Goal: Task Accomplishment & Management: Complete application form

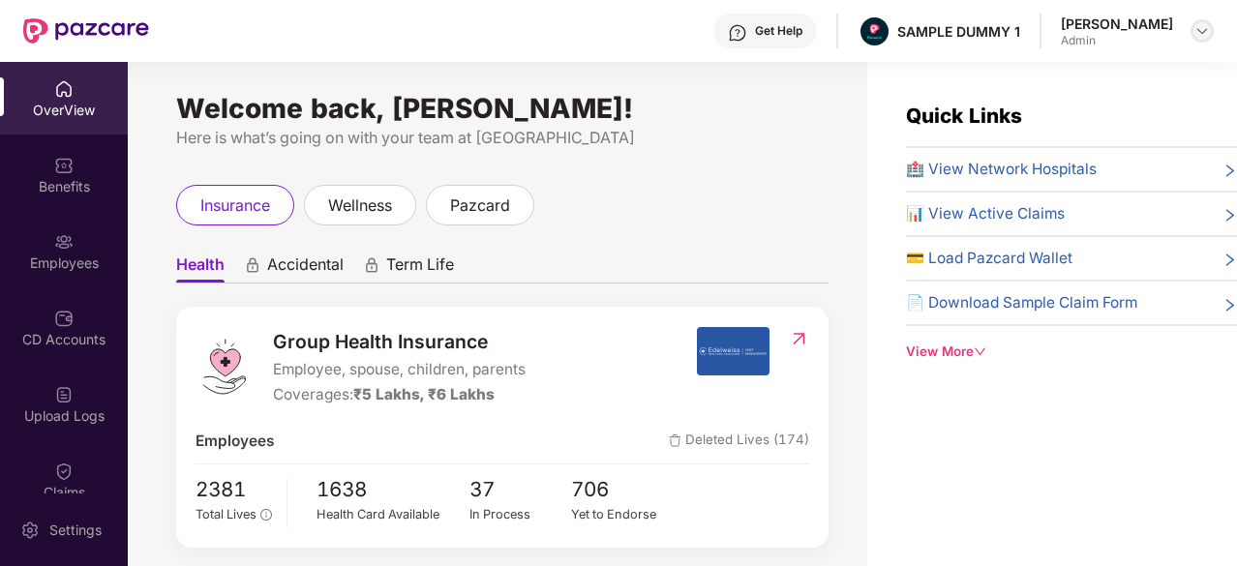
click at [1206, 36] on img at bounding box center [1201, 30] width 15 height 15
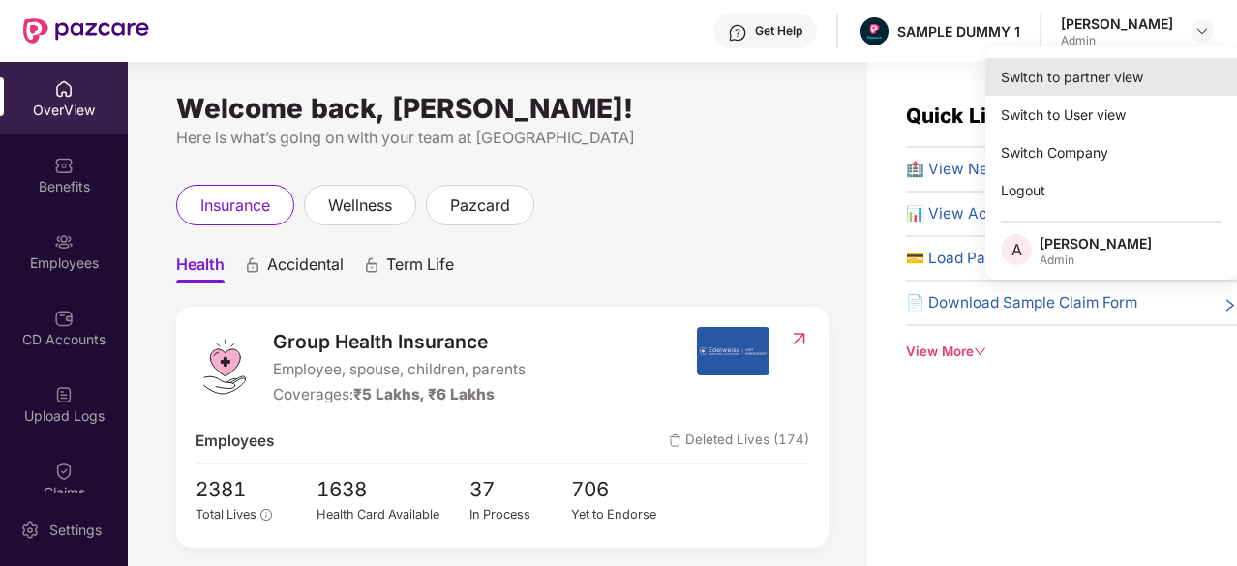
click at [1004, 62] on div "Switch to partner view" at bounding box center [1111, 77] width 252 height 38
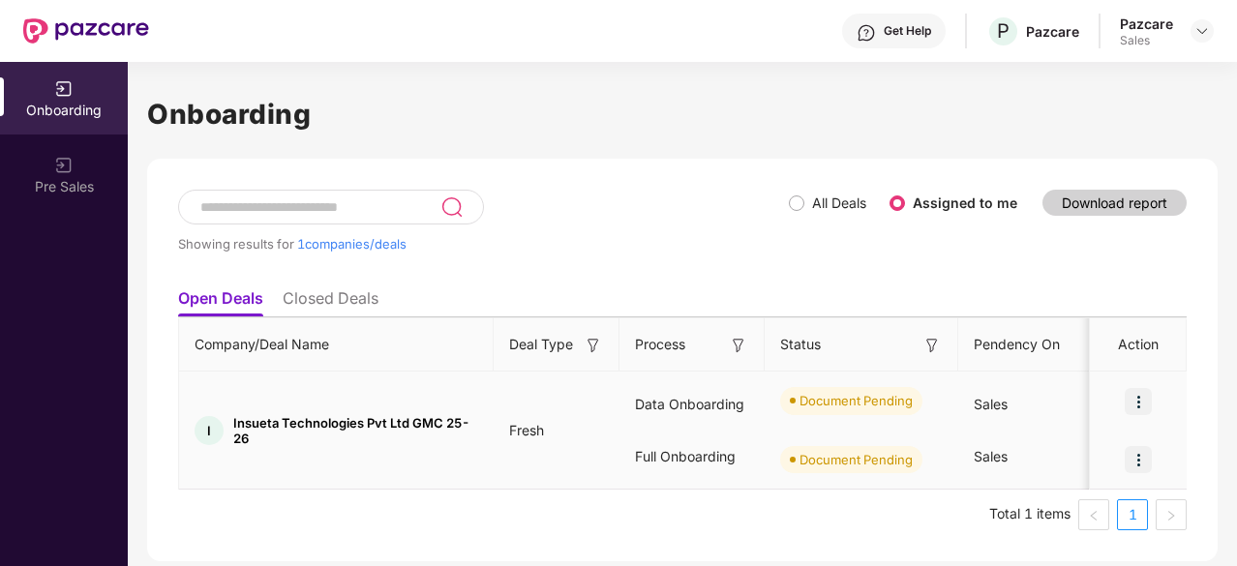
click at [1140, 406] on img at bounding box center [1138, 401] width 27 height 27
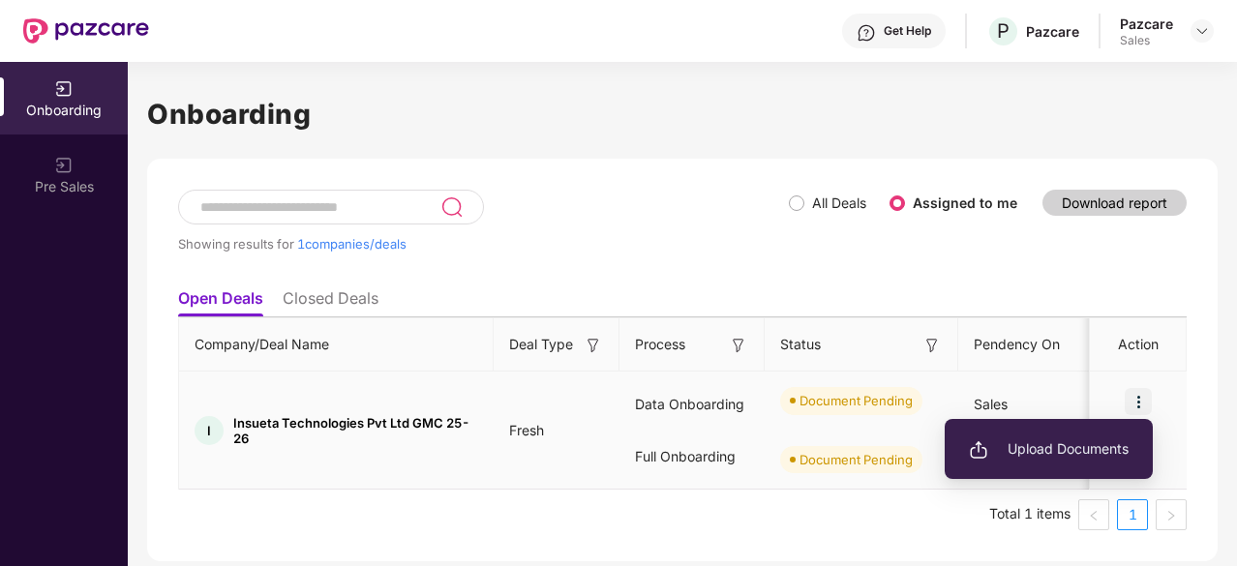
click at [1063, 465] on li "Upload Documents" at bounding box center [1049, 449] width 208 height 41
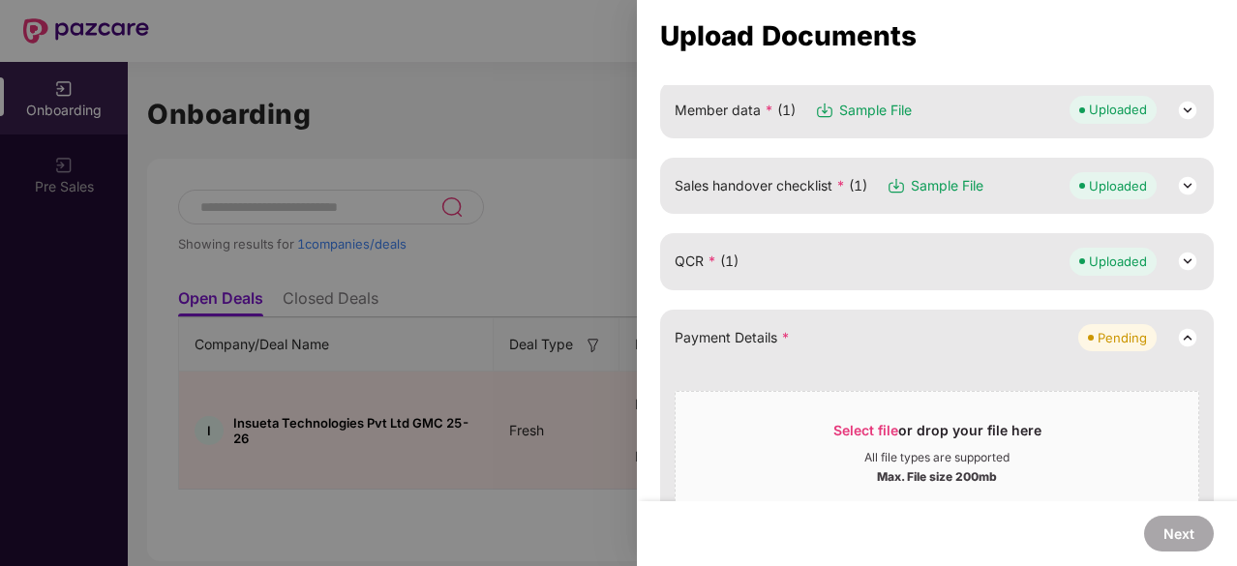
scroll to position [320, 0]
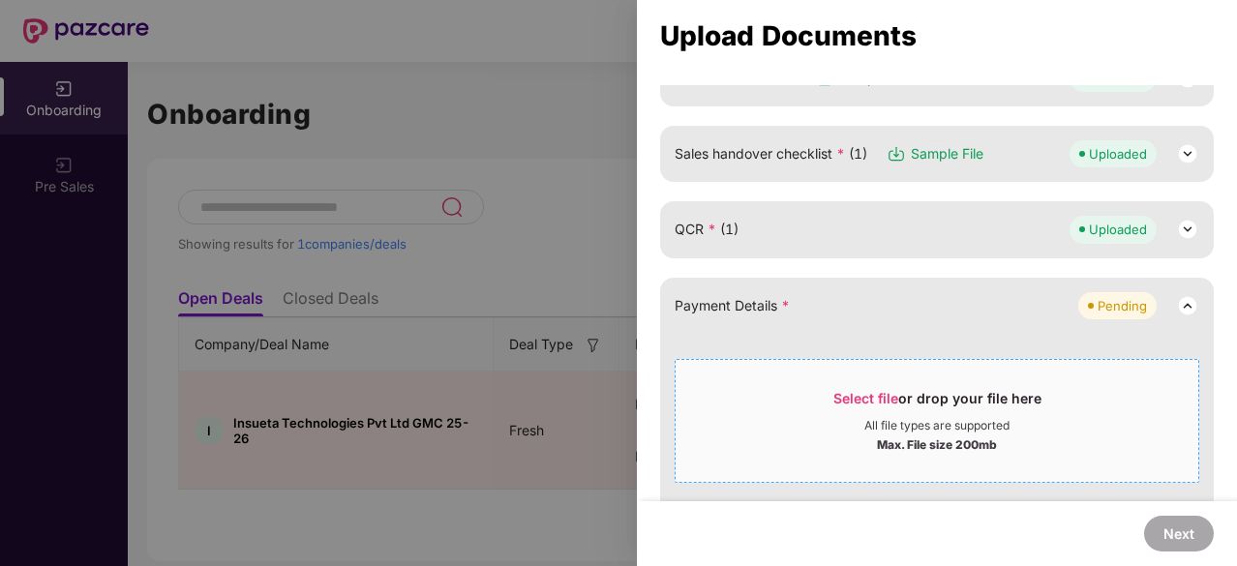
click at [931, 429] on div "All file types are supported" at bounding box center [936, 425] width 145 height 15
click at [897, 419] on div "All file types are supported" at bounding box center [936, 425] width 145 height 15
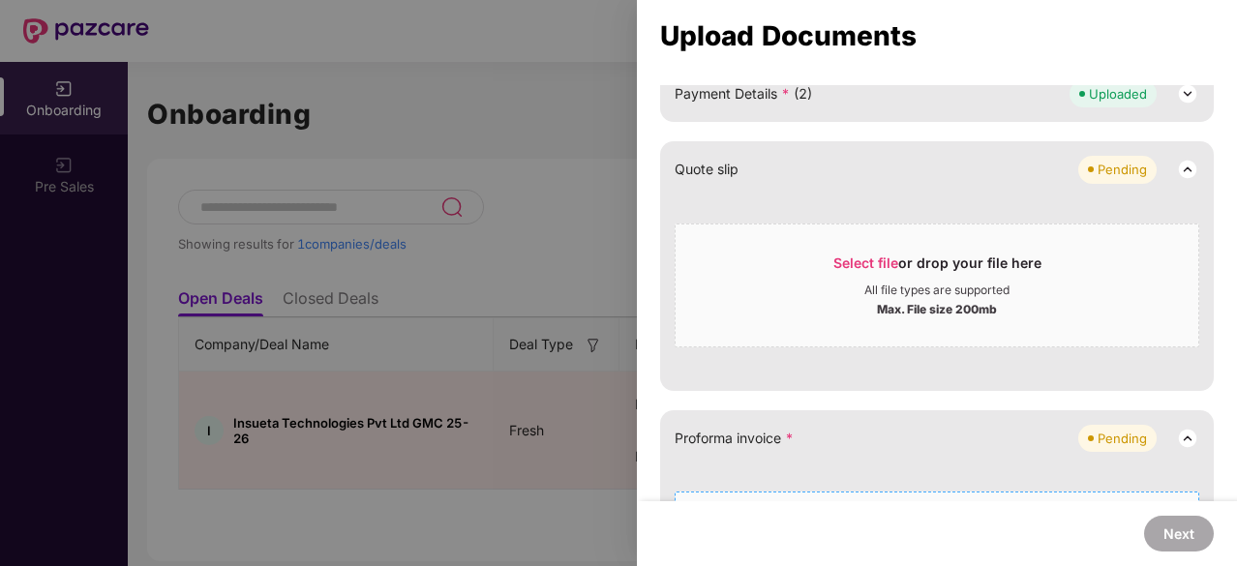
scroll to position [533, 0]
click at [965, 275] on div "Select file or drop your file here" at bounding box center [937, 267] width 208 height 29
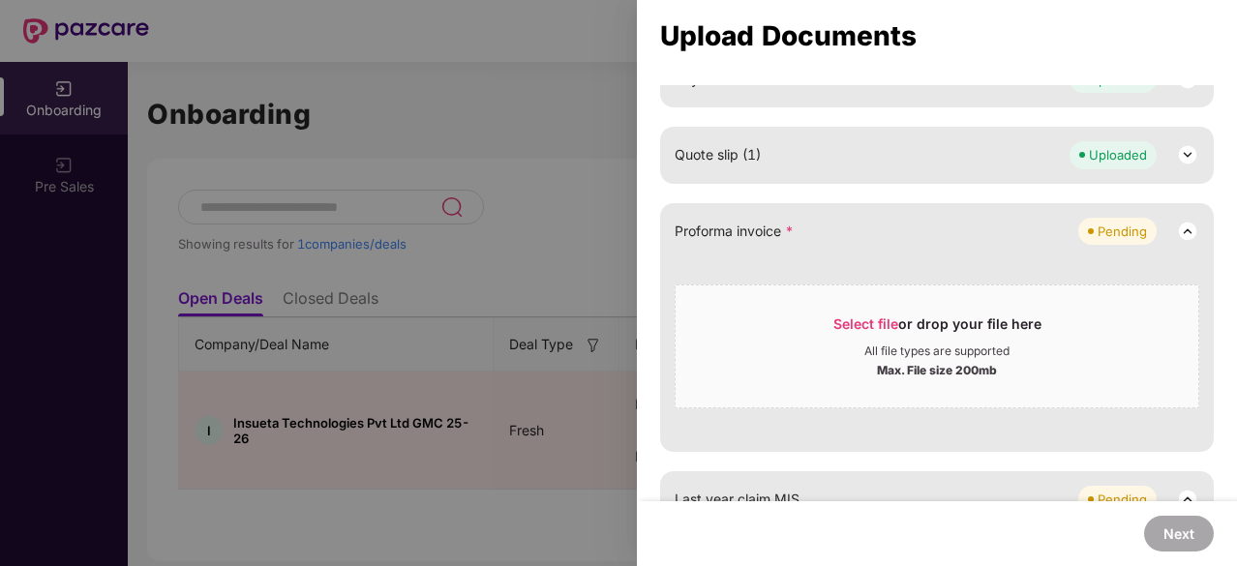
scroll to position [580, 0]
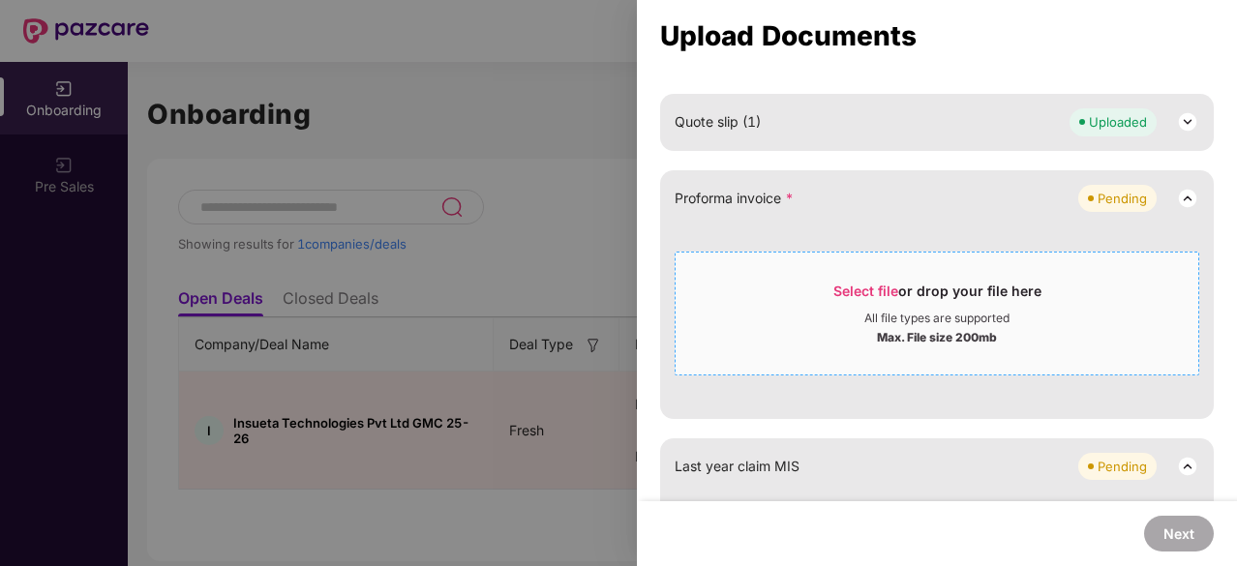
click at [919, 326] on div "Max. File size 200mb" at bounding box center [937, 335] width 120 height 19
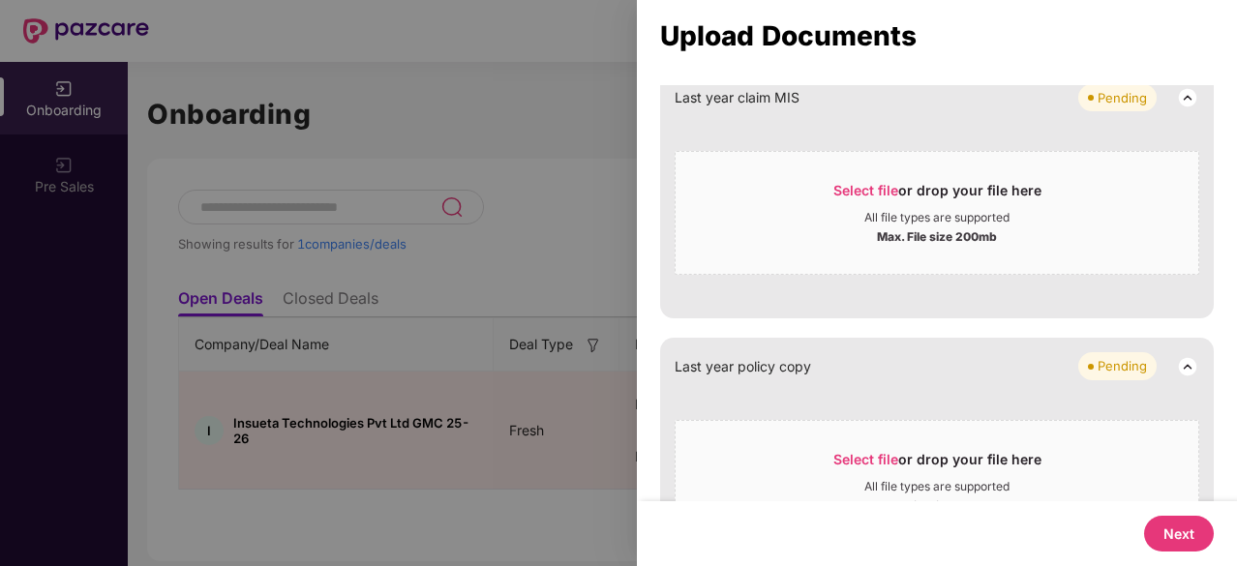
scroll to position [850, 0]
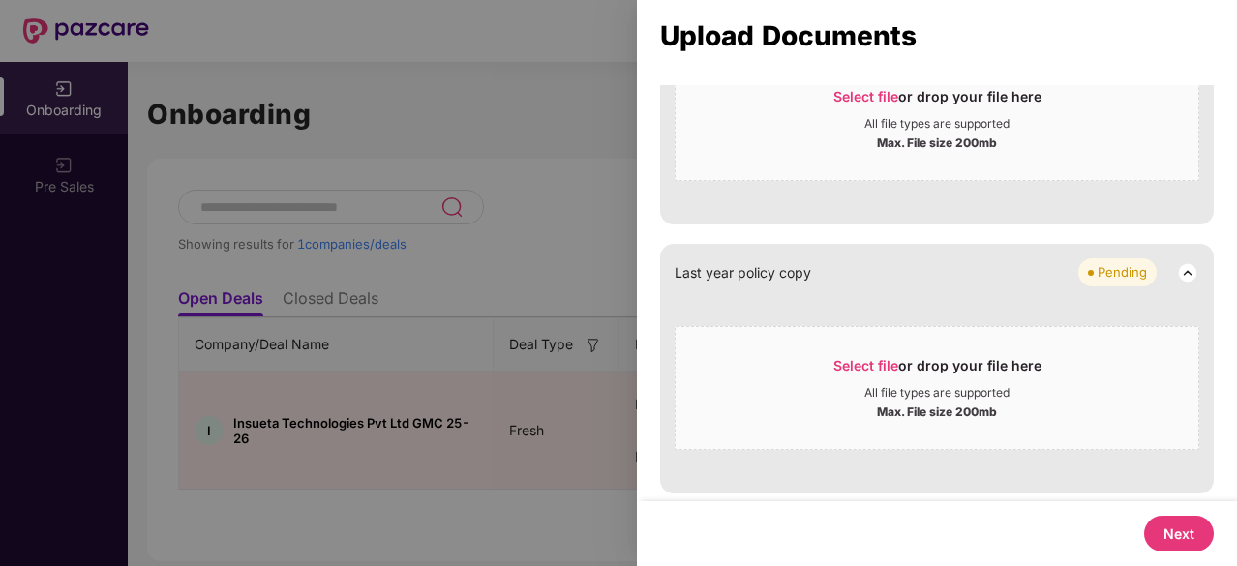
click at [1180, 274] on img at bounding box center [1187, 272] width 23 height 23
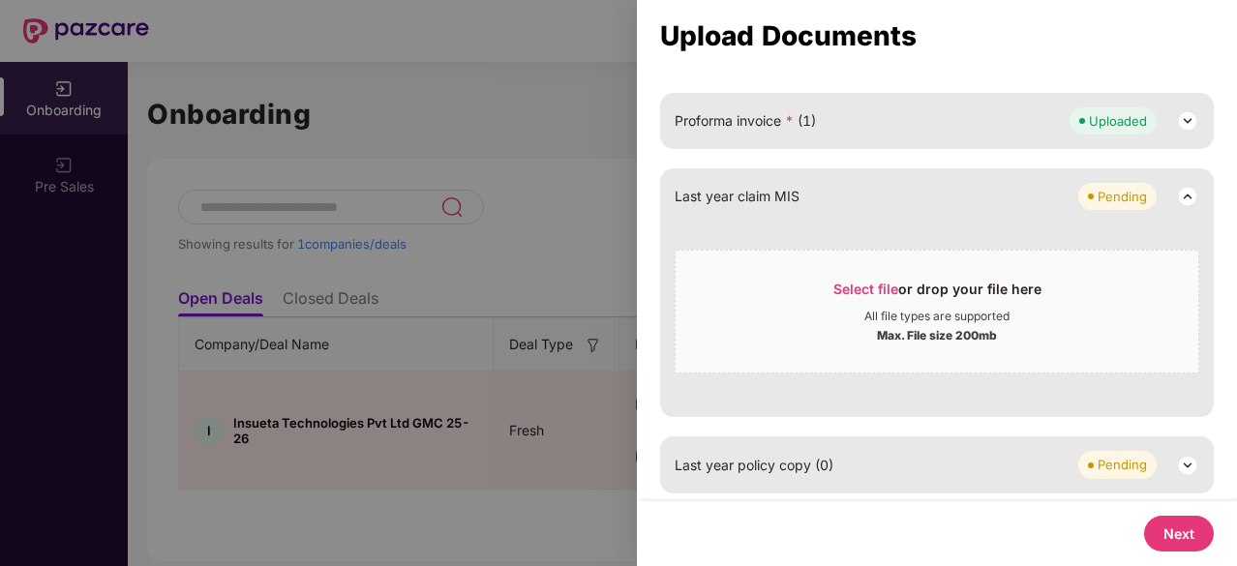
click at [1184, 188] on img at bounding box center [1187, 196] width 23 height 23
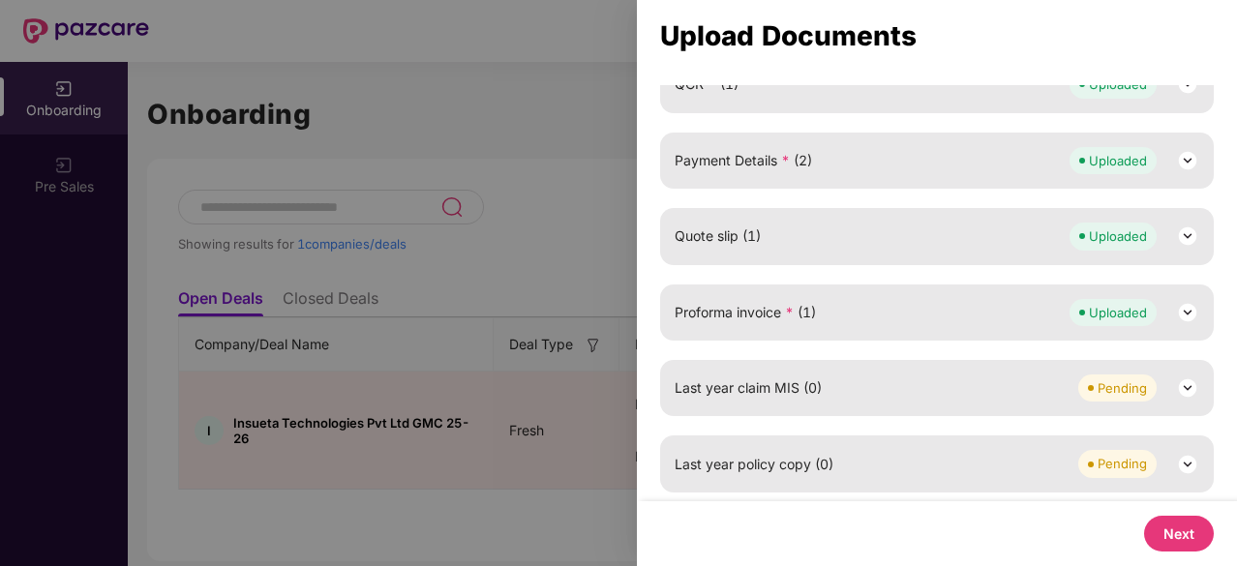
click at [1157, 534] on button "Next" at bounding box center [1179, 534] width 70 height 36
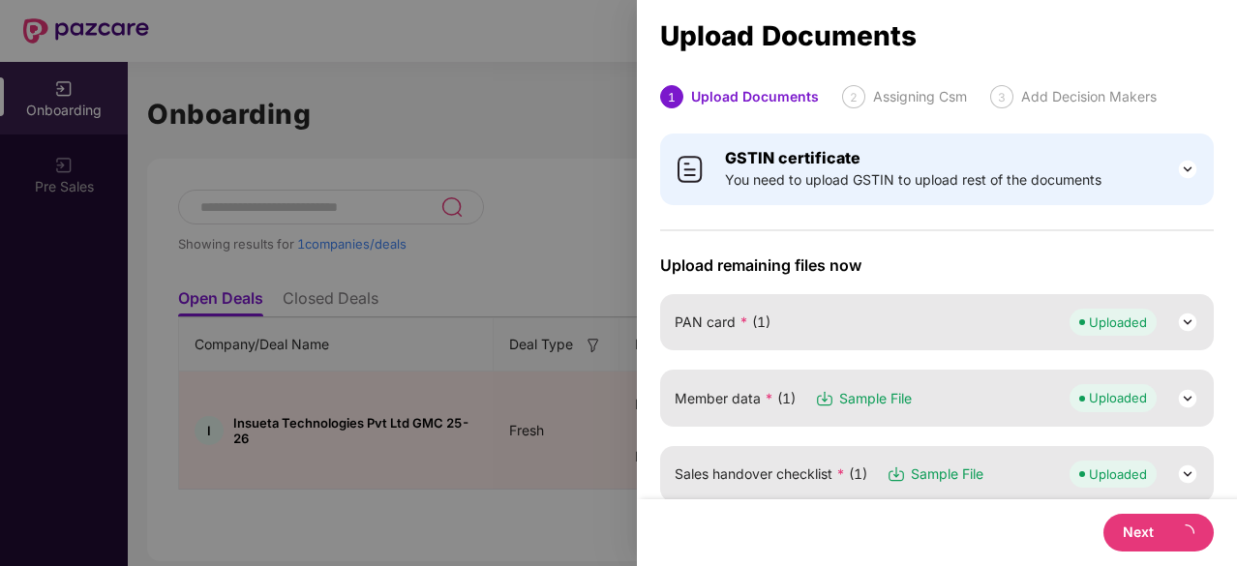
select select "**********"
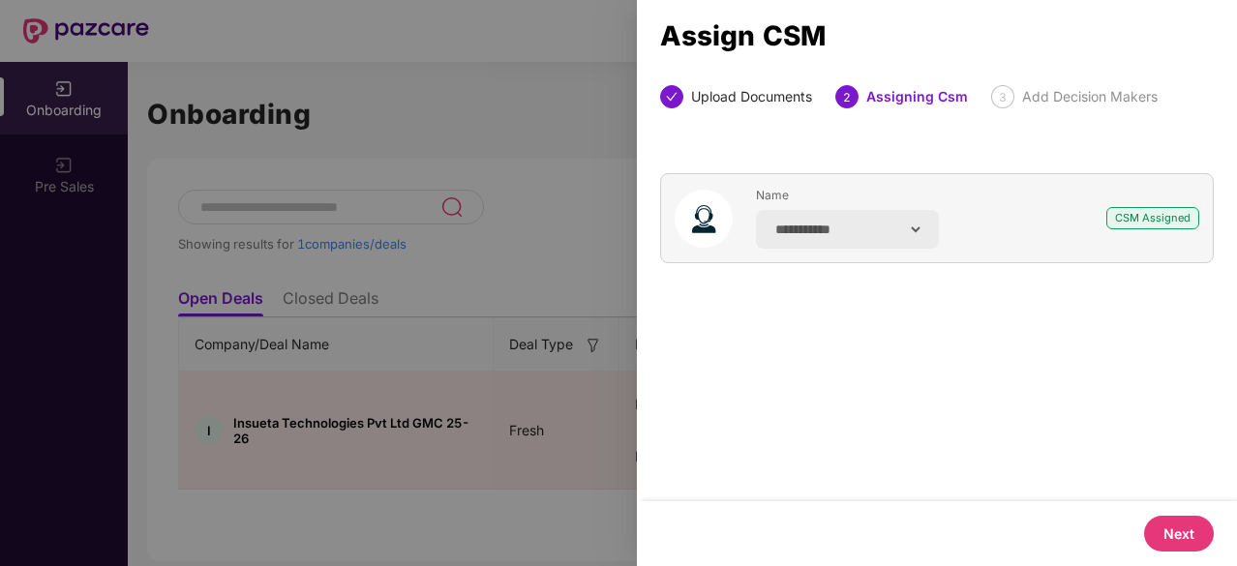
click at [1198, 538] on button "Next" at bounding box center [1179, 534] width 70 height 36
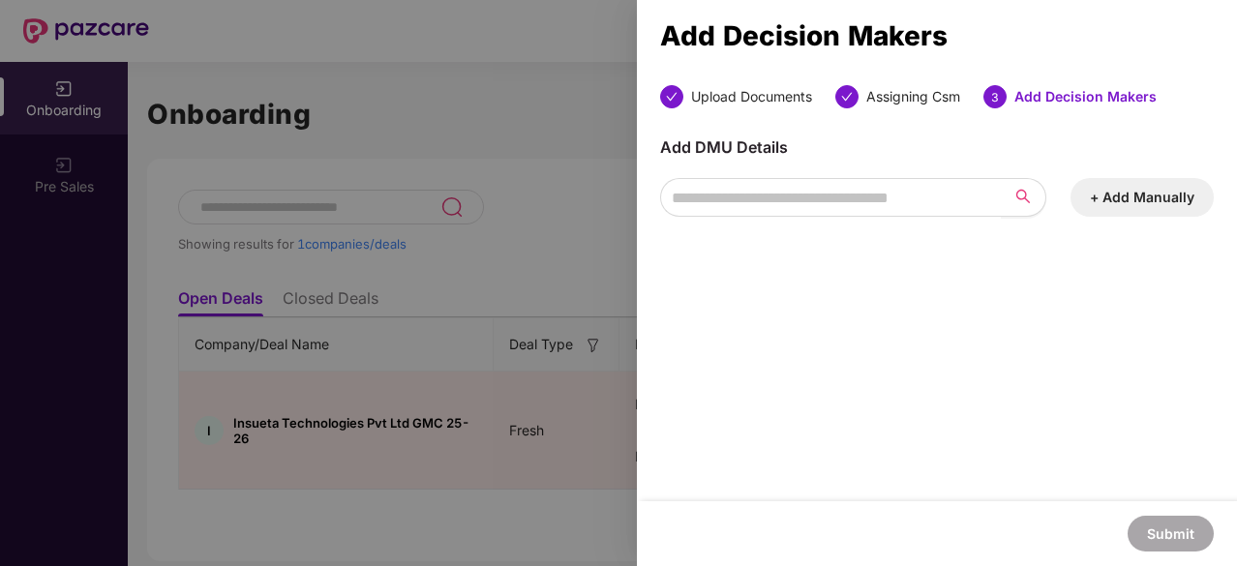
click at [1128, 204] on button "+ Add Manually" at bounding box center [1142, 197] width 143 height 39
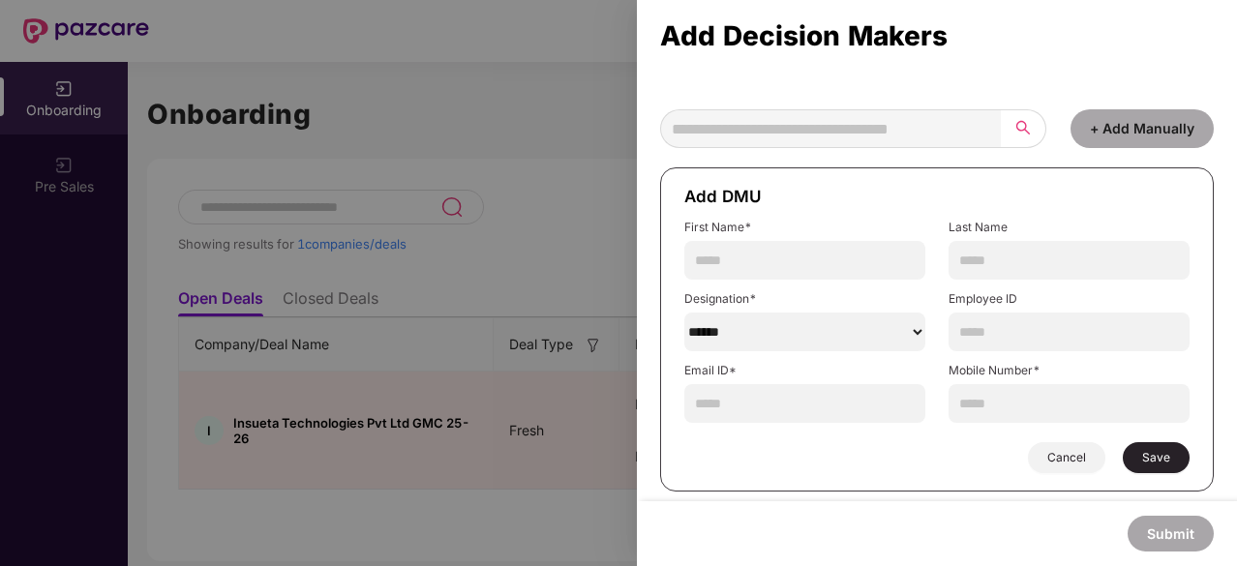
scroll to position [68, 0]
click at [753, 263] on input "text" at bounding box center [804, 261] width 241 height 39
type input "********"
click at [966, 250] on input "text" at bounding box center [1069, 261] width 241 height 39
type input "*****"
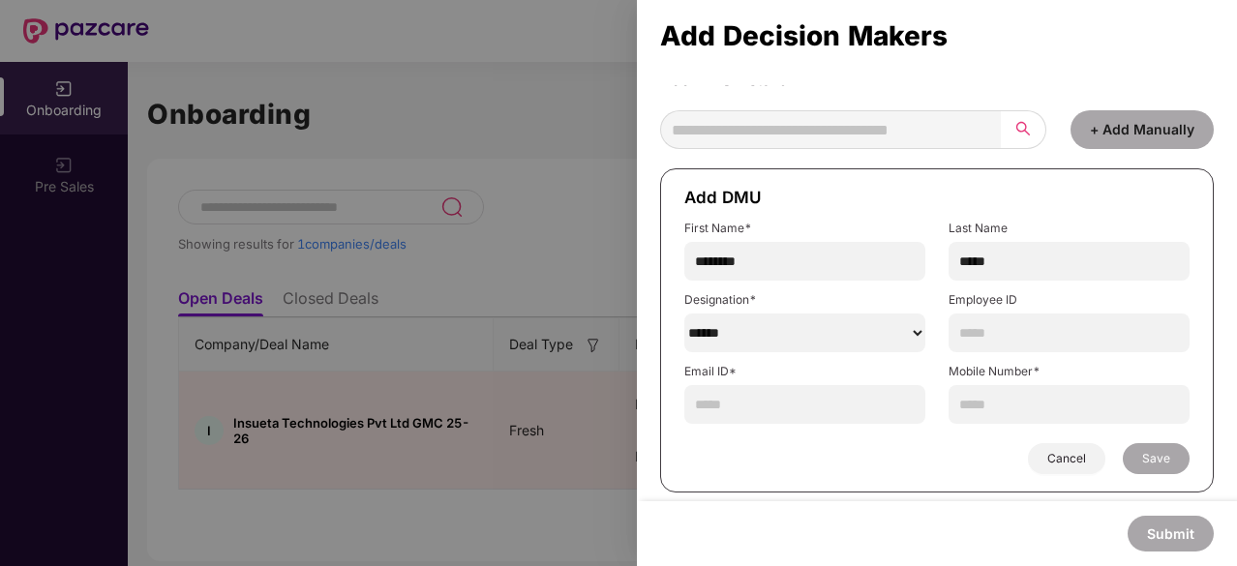
click at [799, 336] on select "******" at bounding box center [804, 333] width 241 height 39
select select "****"
click at [684, 314] on select "******" at bounding box center [804, 333] width 241 height 39
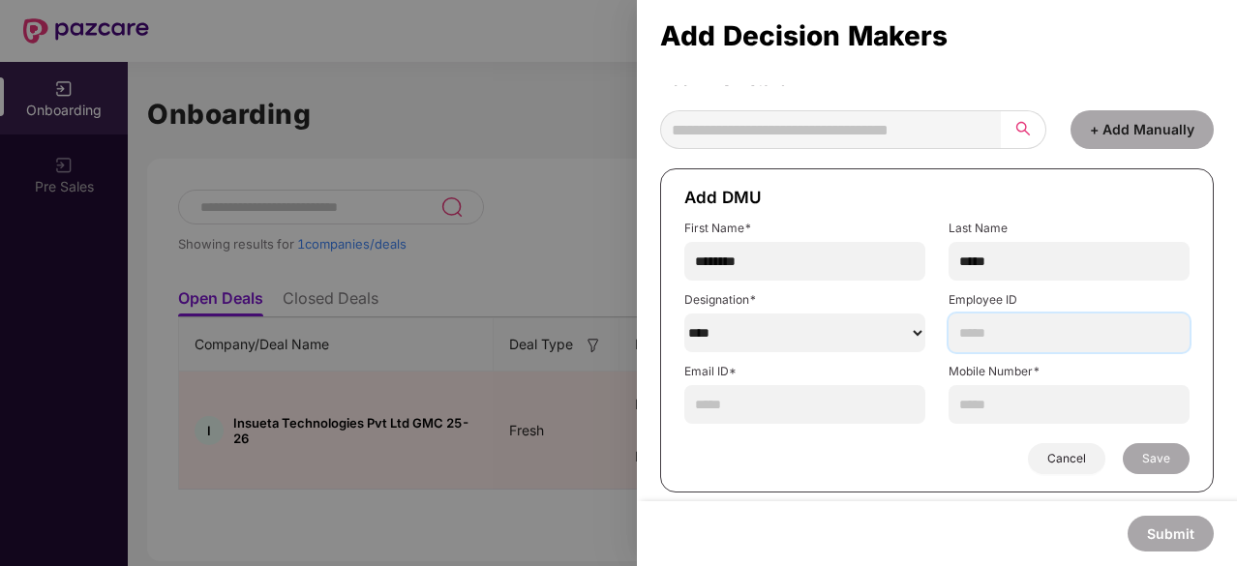
click at [973, 342] on input "text" at bounding box center [1069, 333] width 241 height 39
click at [761, 396] on input "text" at bounding box center [804, 404] width 241 height 39
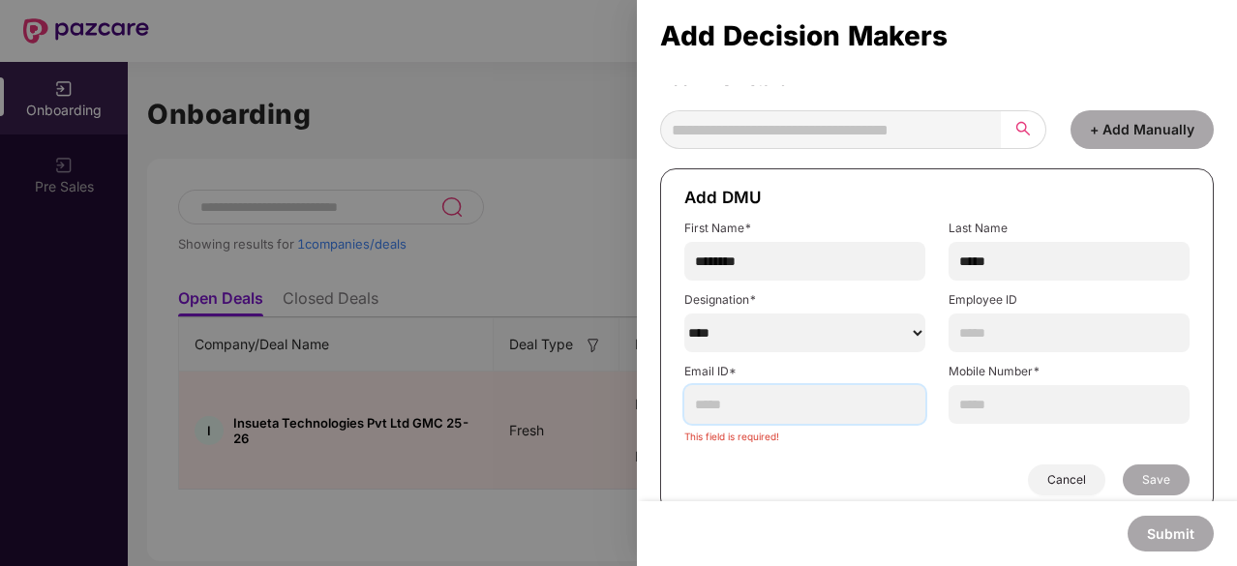
paste input "**********"
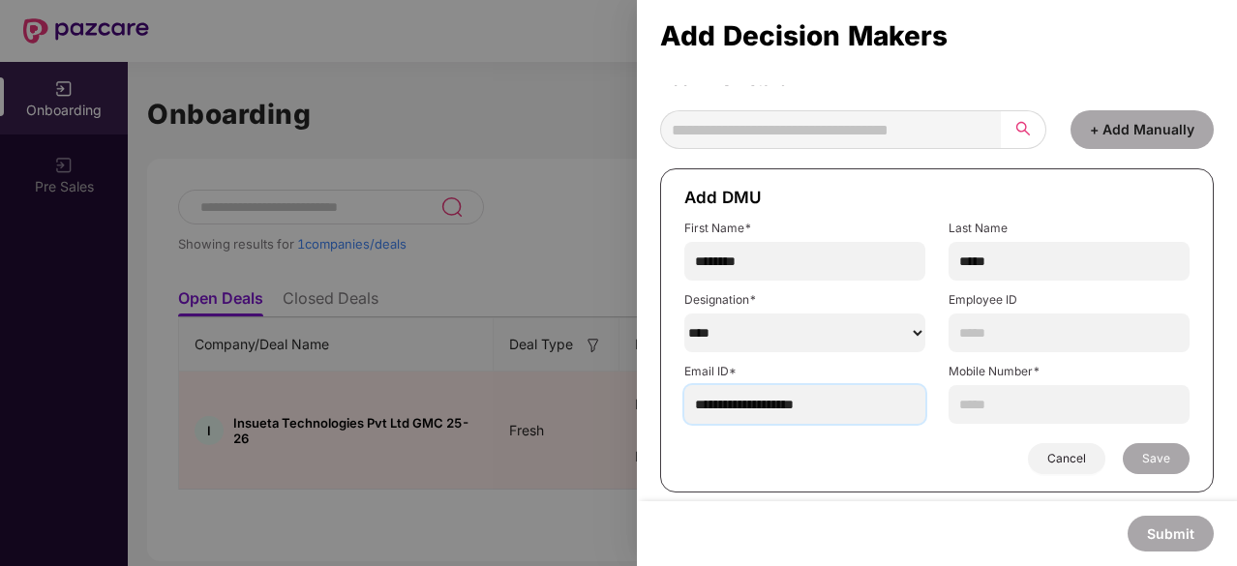
type input "**********"
click at [971, 409] on input "text" at bounding box center [1069, 404] width 241 height 39
click at [1009, 400] on input "text" at bounding box center [1069, 404] width 241 height 39
type input "**********"
click at [1134, 455] on button "Save" at bounding box center [1156, 458] width 67 height 31
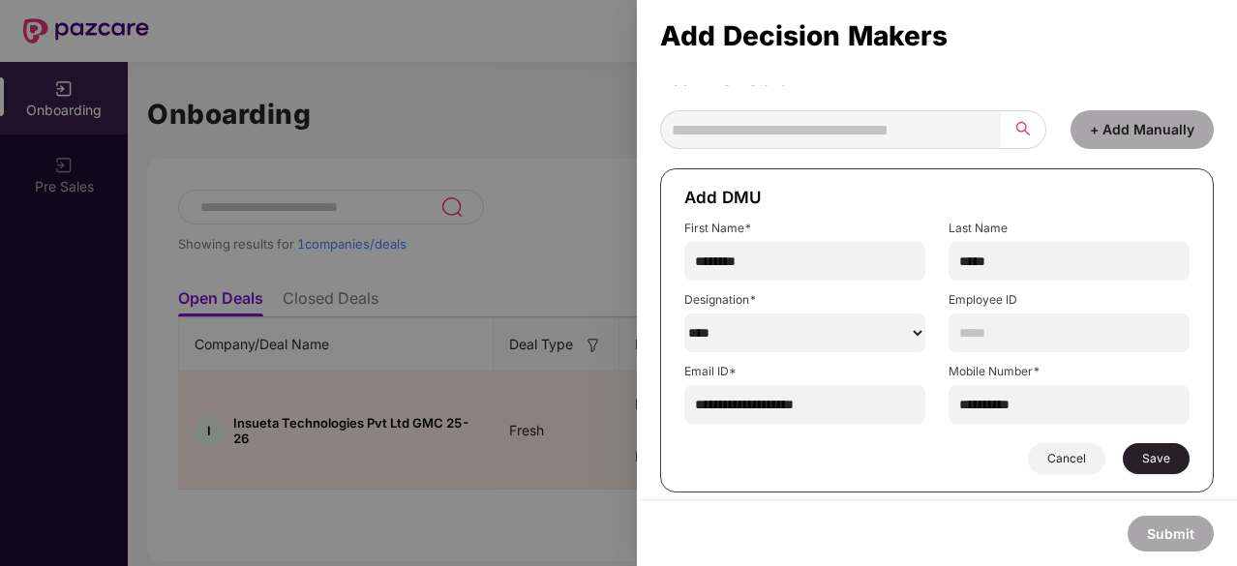
scroll to position [0, 0]
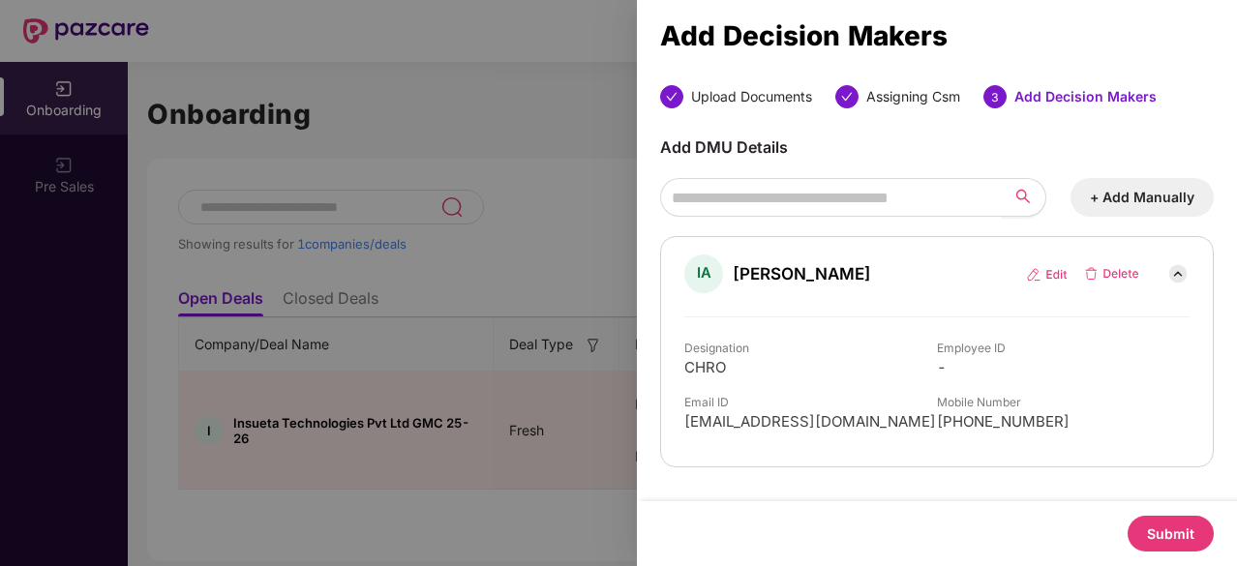
click at [1147, 533] on button "Submit" at bounding box center [1171, 534] width 86 height 36
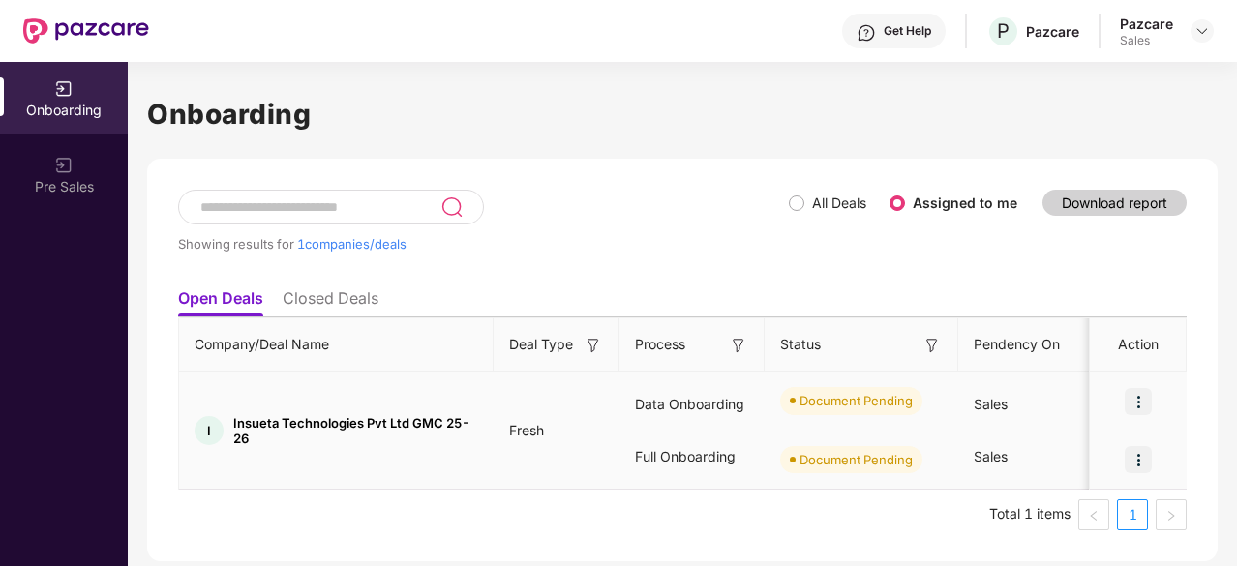
click at [1136, 463] on img at bounding box center [1138, 459] width 27 height 27
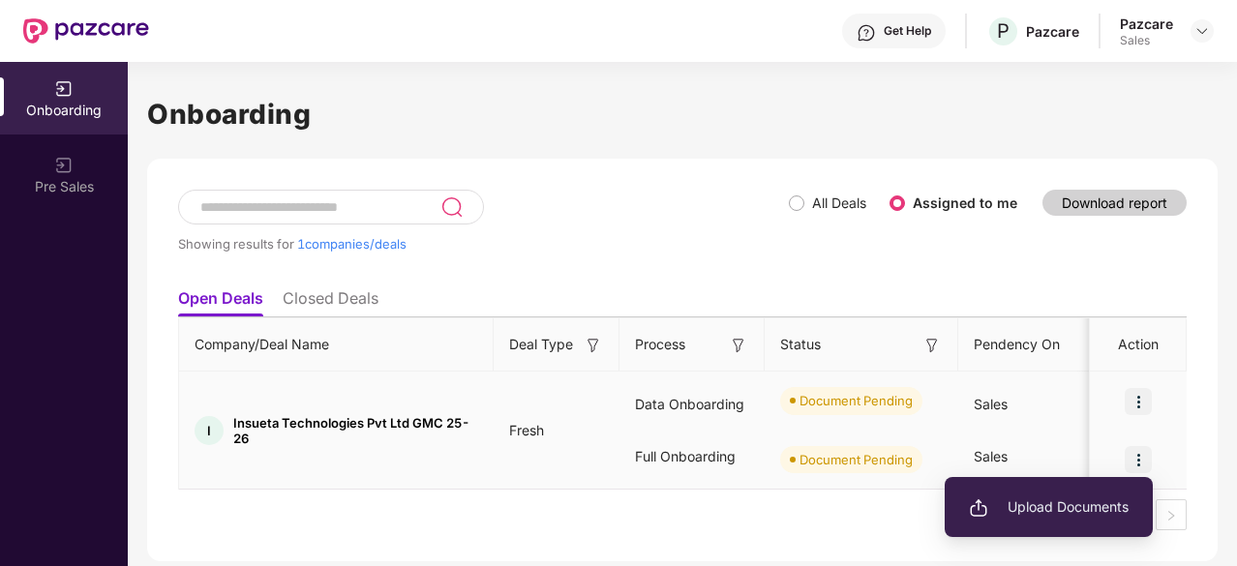
click at [1055, 520] on li "Upload Documents" at bounding box center [1049, 507] width 208 height 41
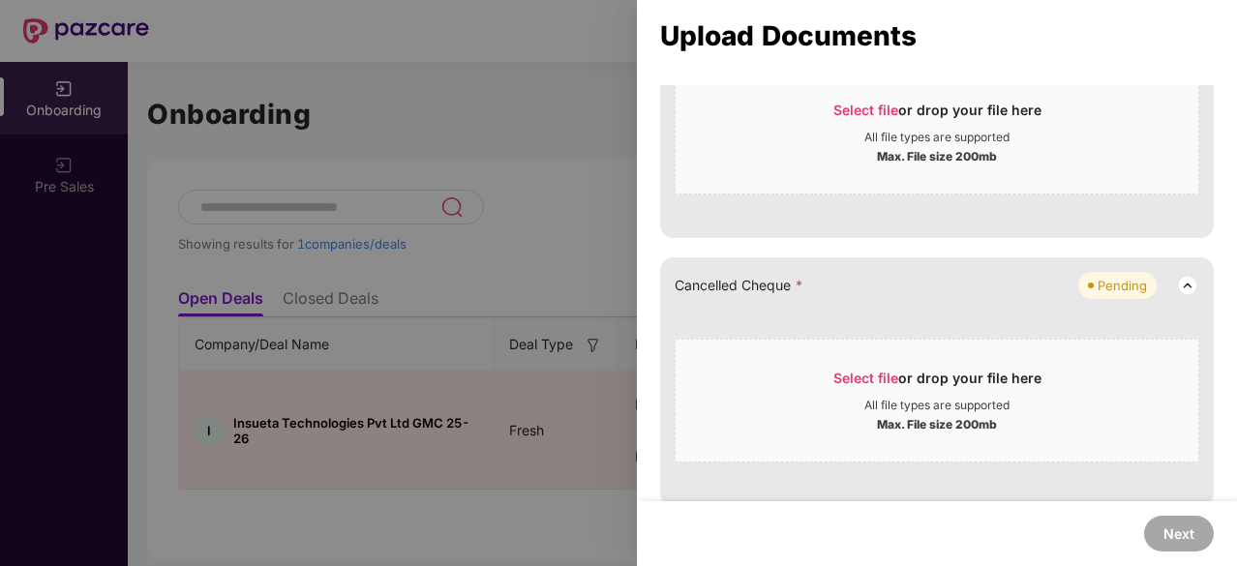
scroll to position [1081, 0]
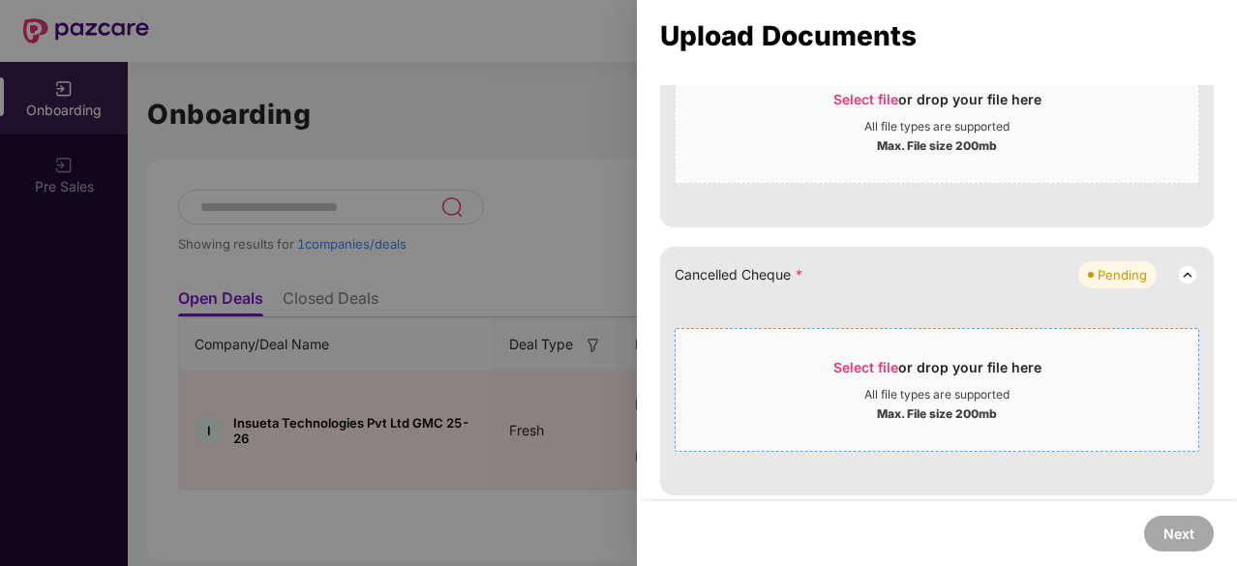
click at [844, 360] on span "Select file" at bounding box center [865, 367] width 65 height 16
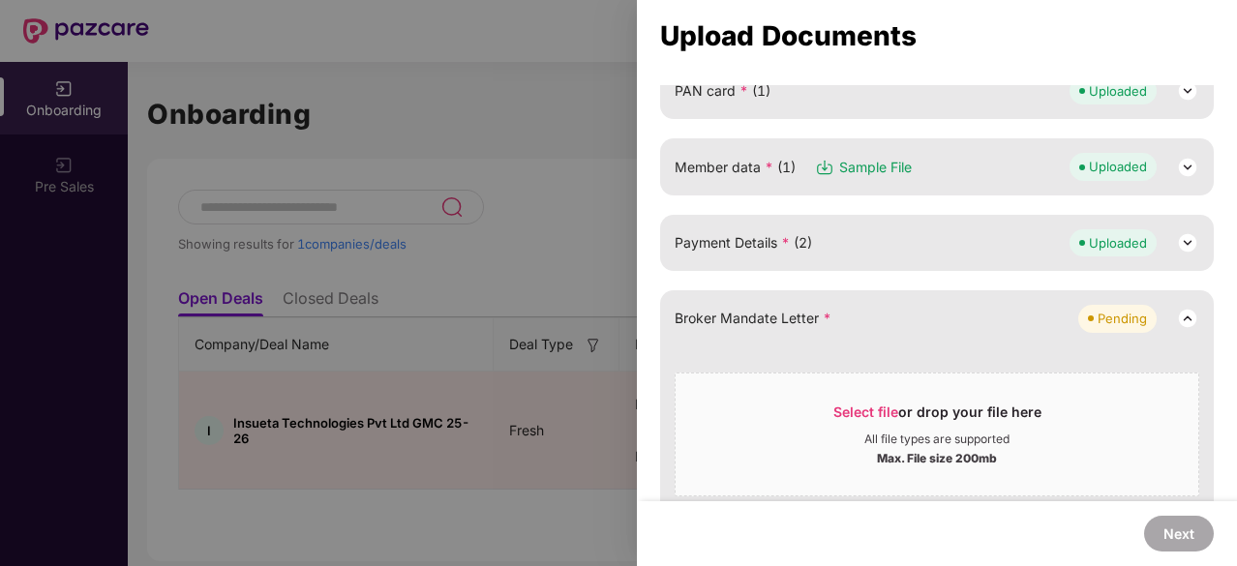
scroll to position [229, 0]
click at [896, 437] on div "All file types are supported" at bounding box center [936, 441] width 145 height 15
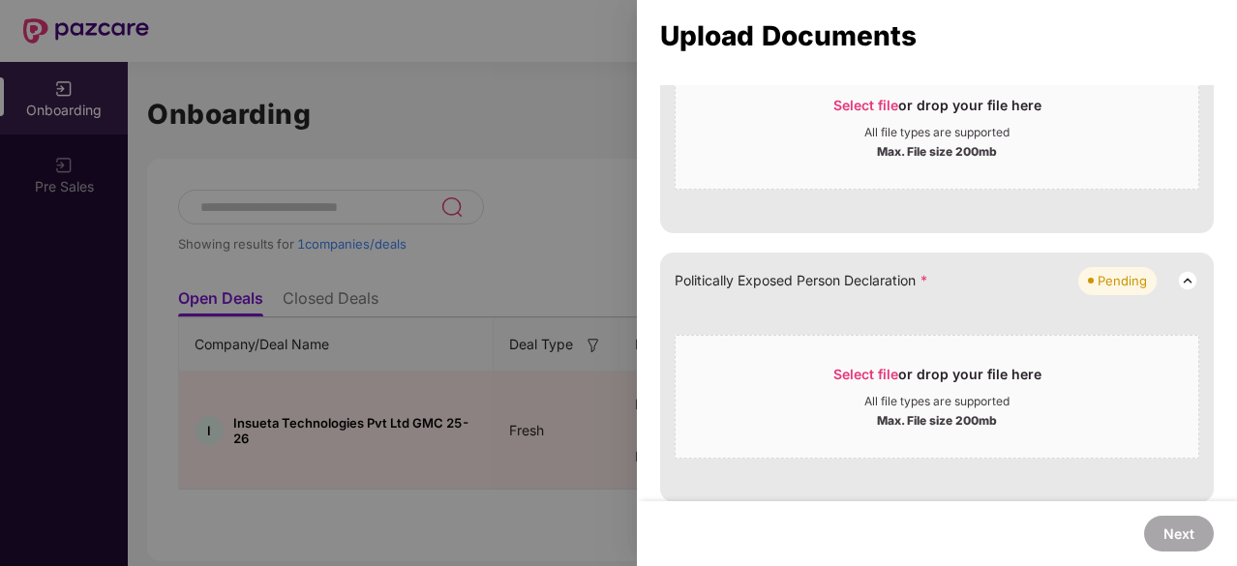
scroll to position [616, 0]
click at [861, 364] on span "Select file" at bounding box center [865, 372] width 65 height 16
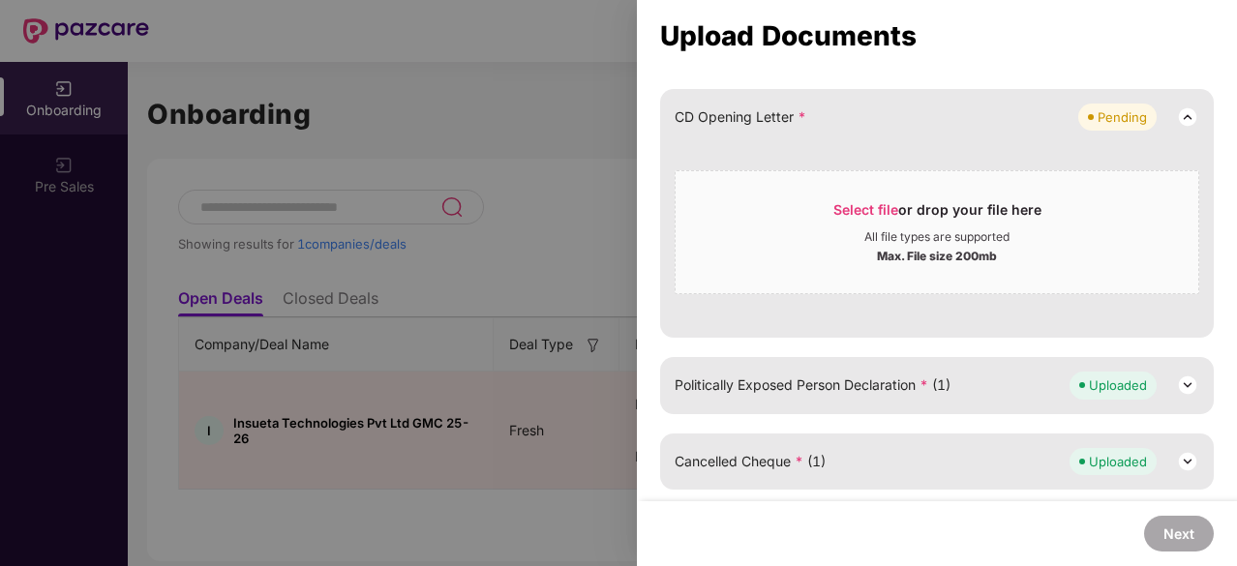
scroll to position [505, 0]
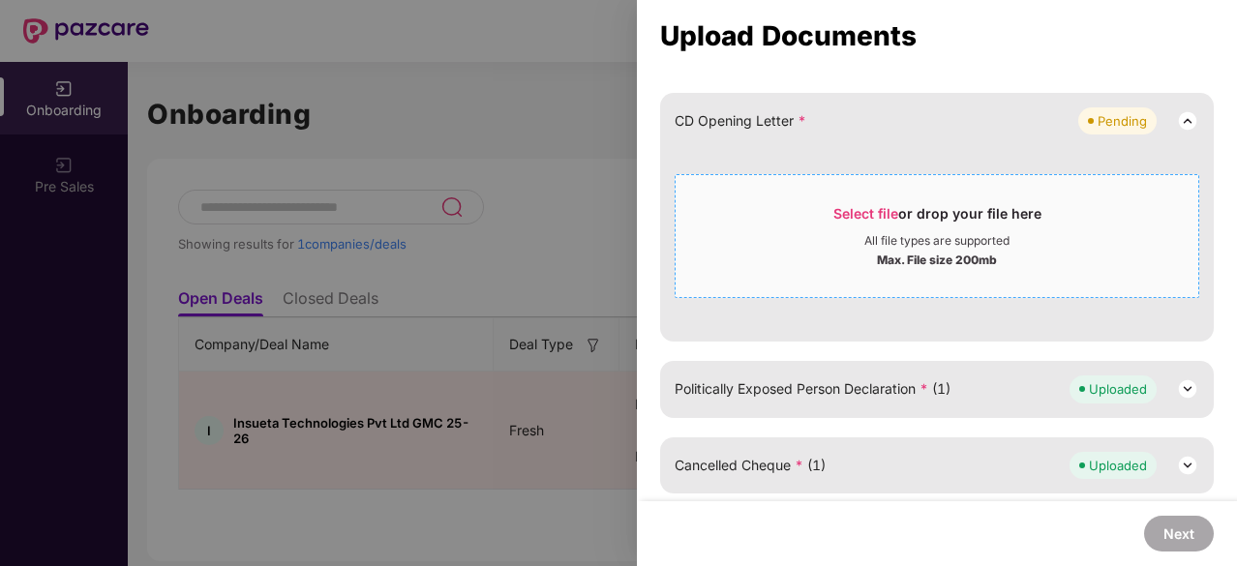
click at [847, 219] on div "Select file or drop your file here" at bounding box center [937, 218] width 208 height 29
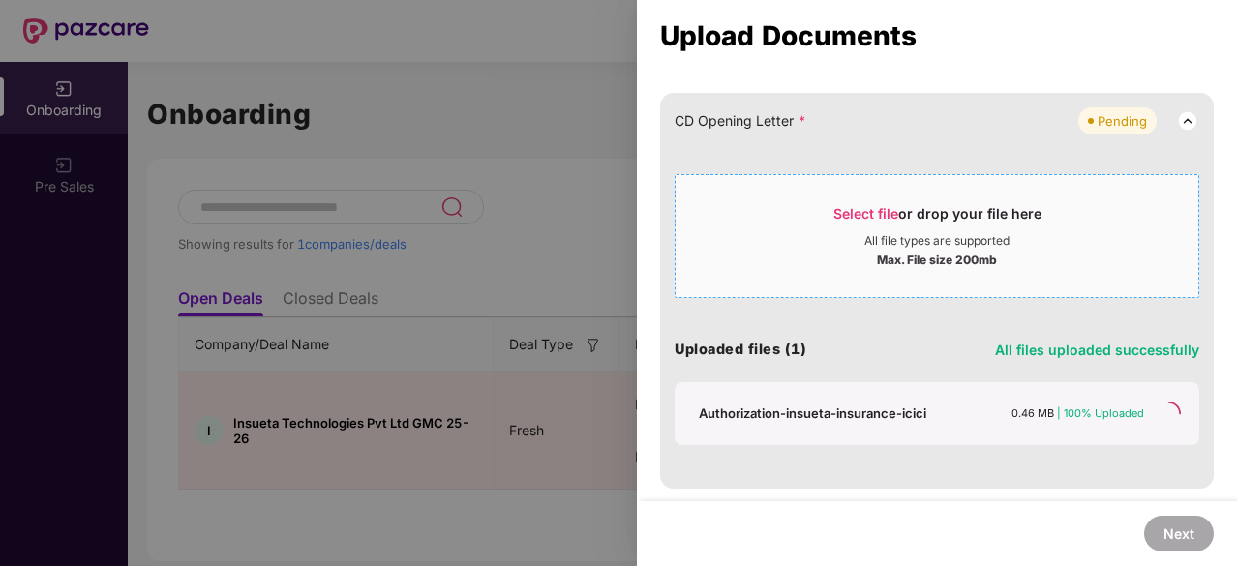
scroll to position [314, 0]
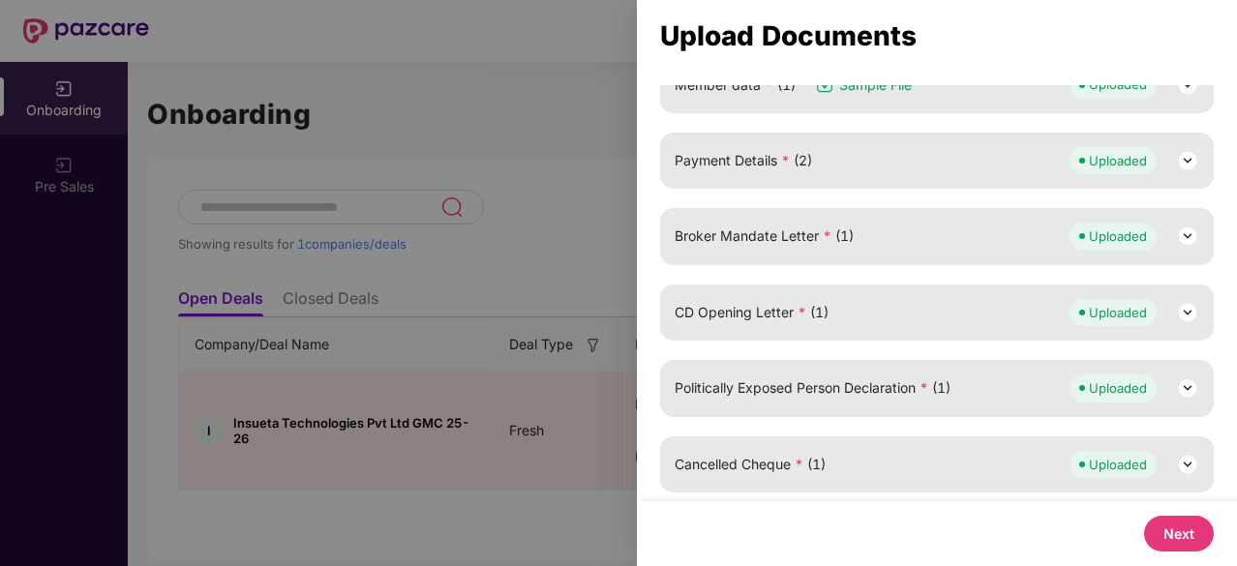
click at [1165, 529] on button "Next" at bounding box center [1179, 534] width 70 height 36
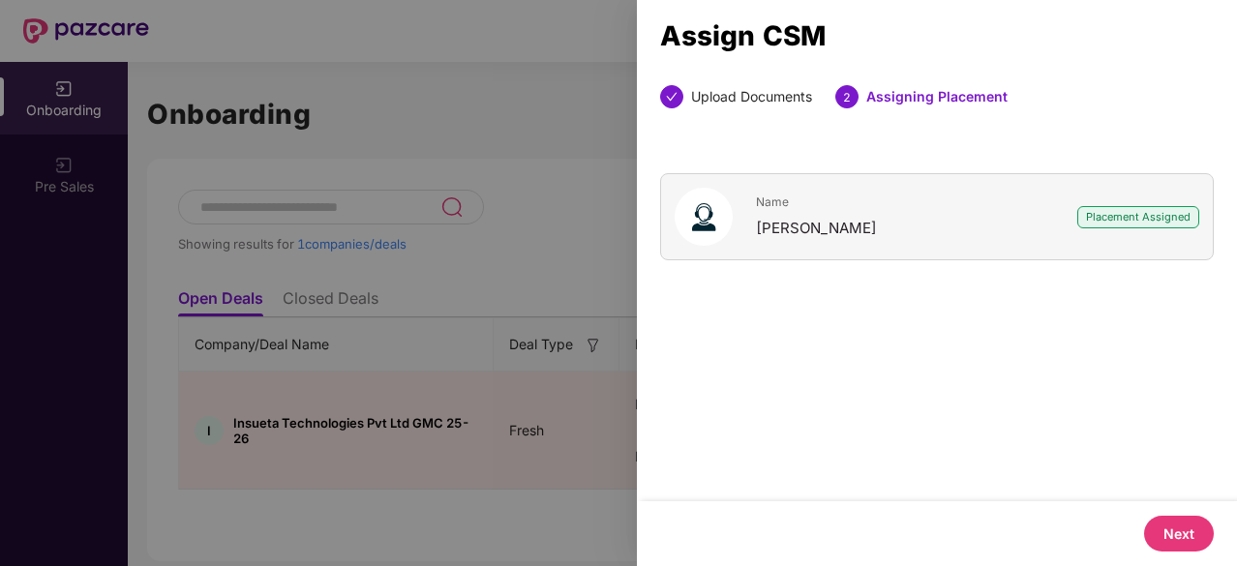
click at [1167, 529] on button "Next" at bounding box center [1179, 534] width 70 height 36
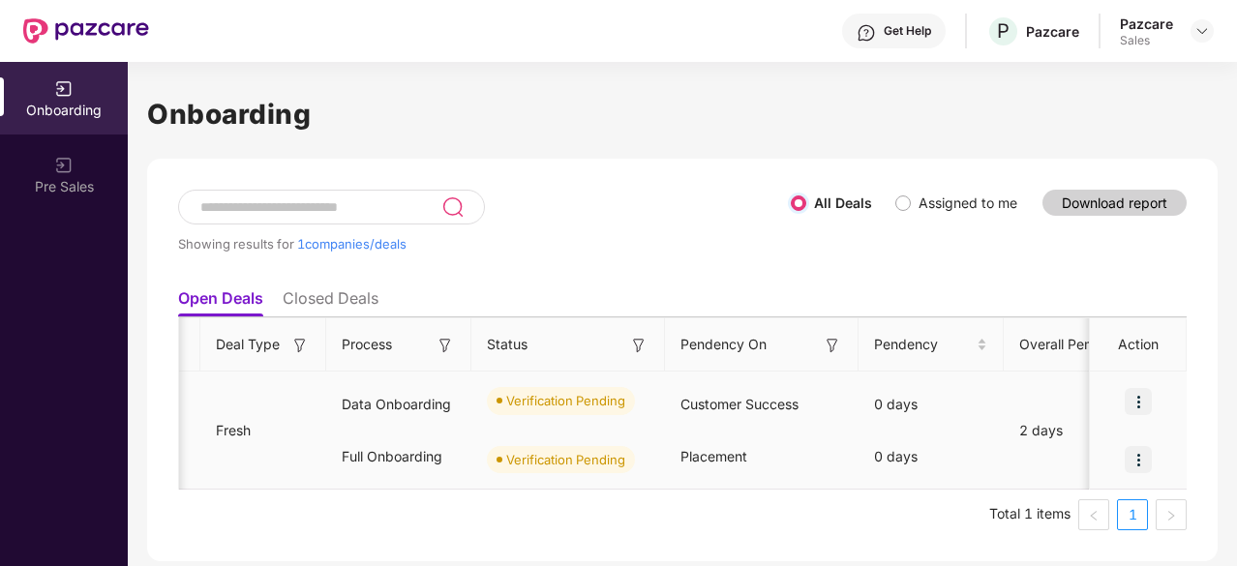
scroll to position [0, 291]
